Goal: Check status: Check status

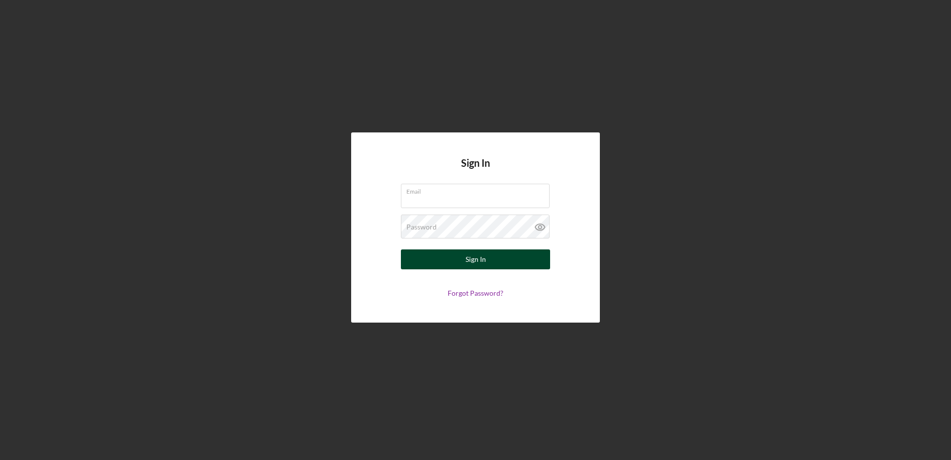
type input "[EMAIL_ADDRESS][DOMAIN_NAME]"
click at [478, 260] on div "Sign In" at bounding box center [476, 259] width 20 height 20
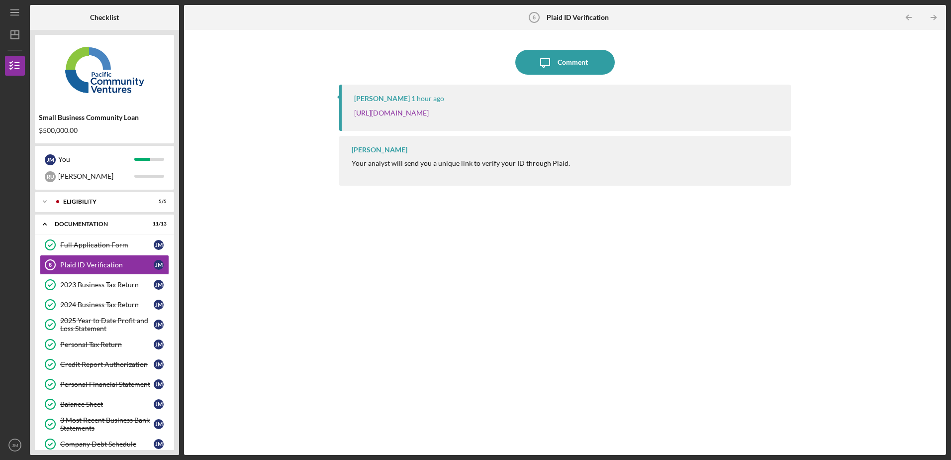
click at [437, 227] on div "Jaron Thexton 1 hour ago https://verify.plaid.com/verify/idv_9nY5P2QmhHoPqx?key…" at bounding box center [564, 262] width 451 height 355
click at [429, 109] on link "[URL][DOMAIN_NAME]" at bounding box center [391, 112] width 75 height 8
